Goal: Task Accomplishment & Management: Manage account settings

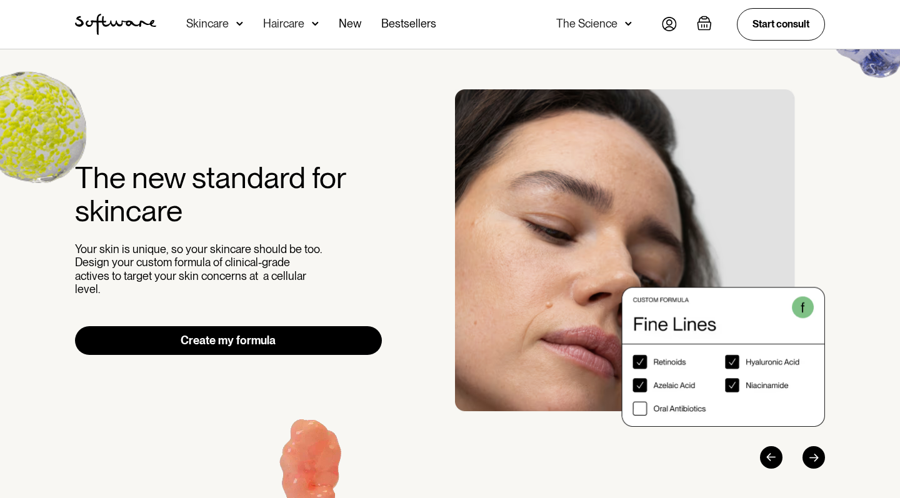
click at [131, 24] on img "home" at bounding box center [115, 24] width 81 height 21
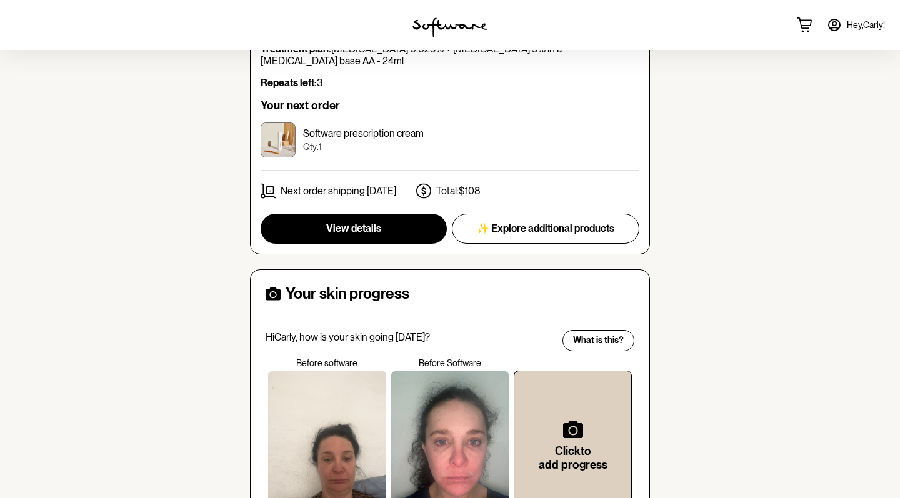
scroll to position [373, 0]
click at [353, 222] on span "View details" at bounding box center [353, 228] width 55 height 12
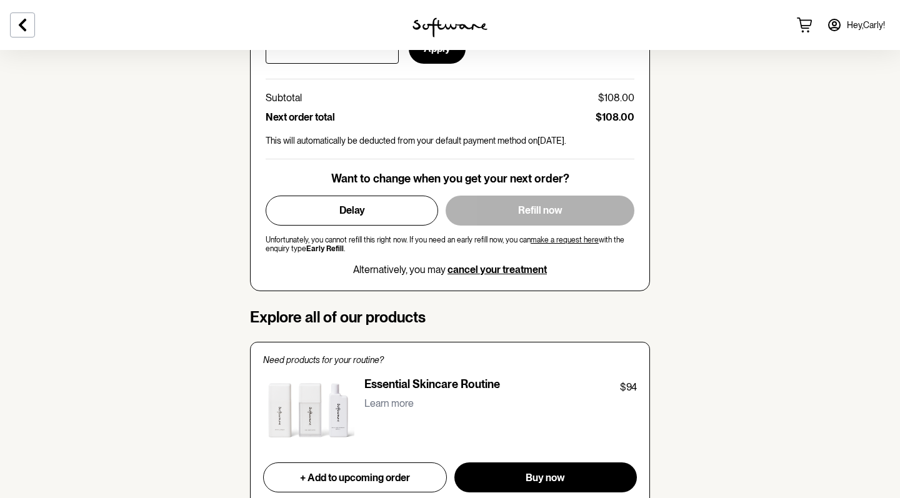
scroll to position [658, 0]
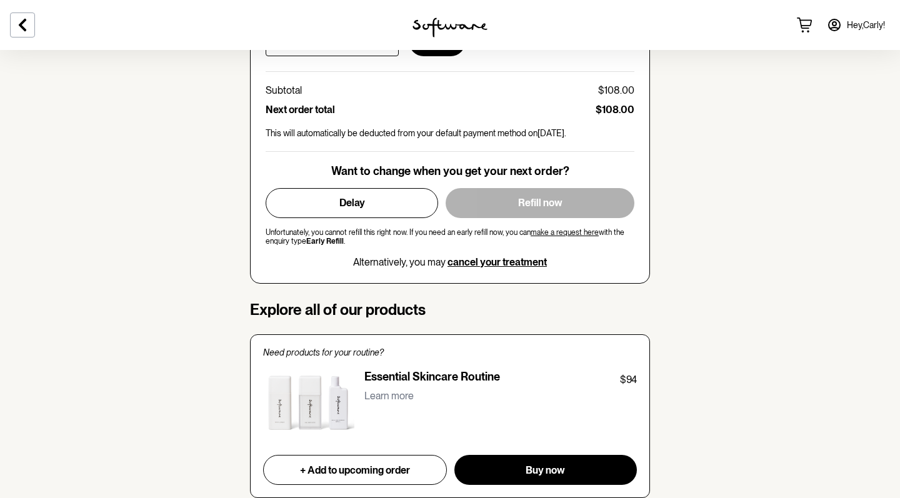
click at [504, 256] on span "cancel your treatment" at bounding box center [496, 262] width 99 height 12
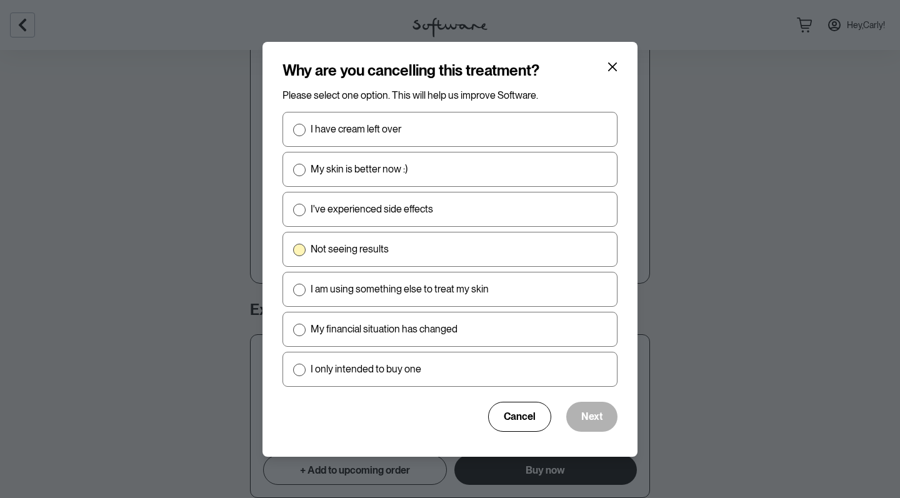
click at [299, 242] on label "Not seeing results" at bounding box center [449, 249] width 335 height 35
click at [293, 249] on input "Not seeing results" at bounding box center [292, 249] width 1 height 1
radio input "true"
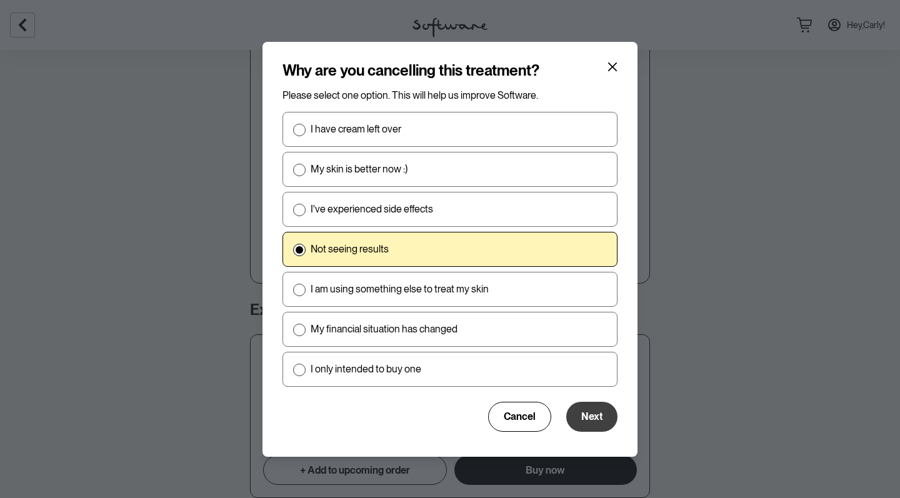
click at [581, 416] on span "Next" at bounding box center [591, 416] width 21 height 12
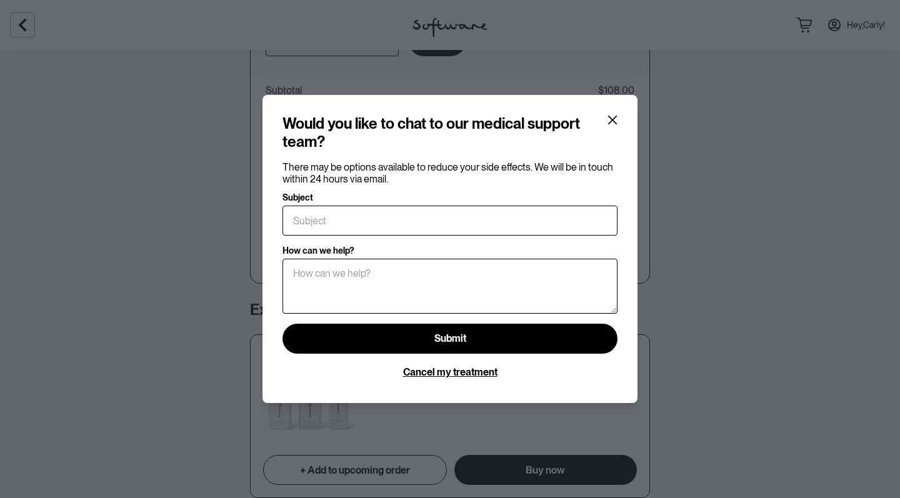
click at [434, 373] on span "Cancel my treatment" at bounding box center [450, 372] width 94 height 12
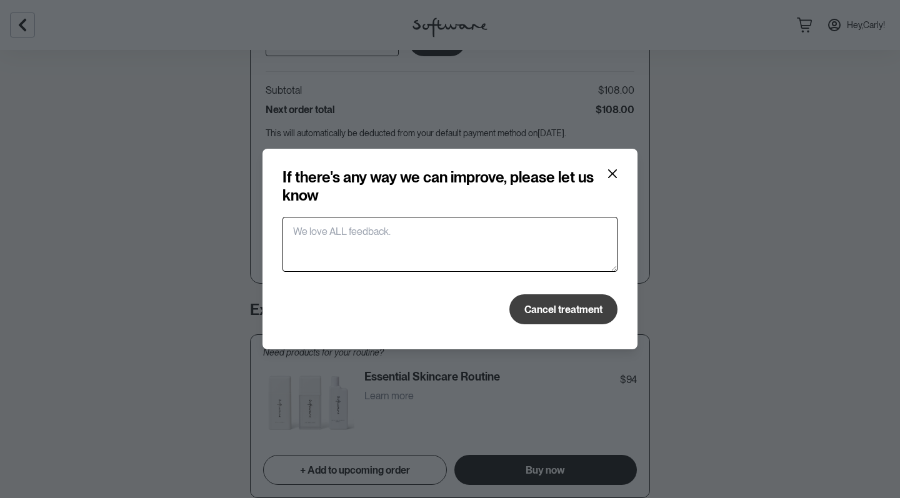
click at [536, 307] on span "Cancel treatment" at bounding box center [563, 310] width 78 height 12
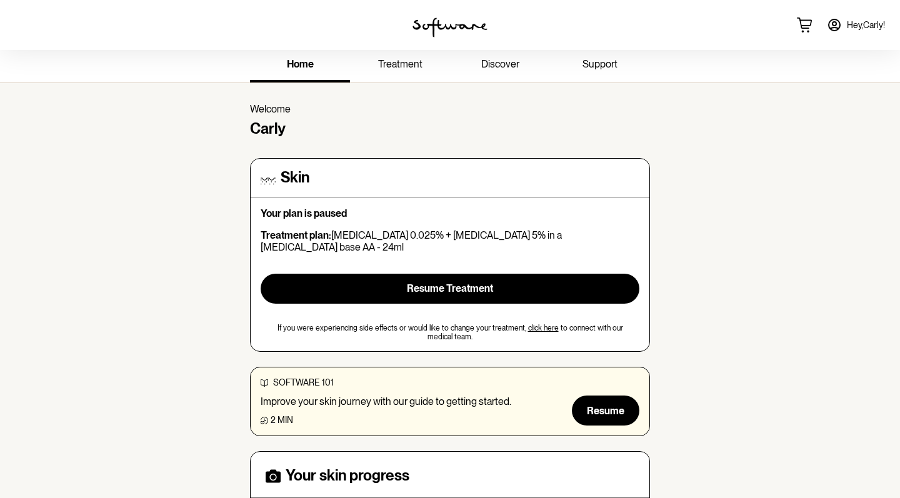
scroll to position [6, 0]
